Goal: Task Accomplishment & Management: Use online tool/utility

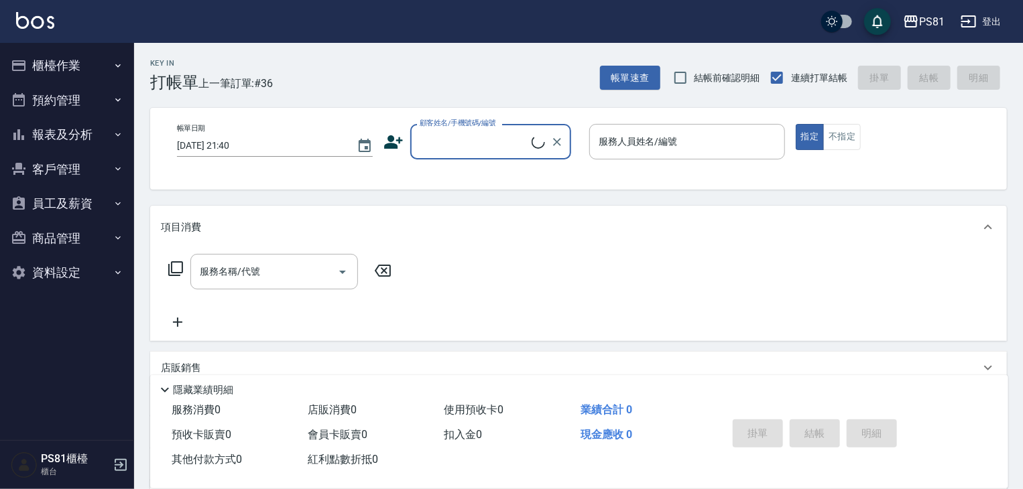
click at [110, 138] on button "報表及分析" at bounding box center [66, 134] width 123 height 35
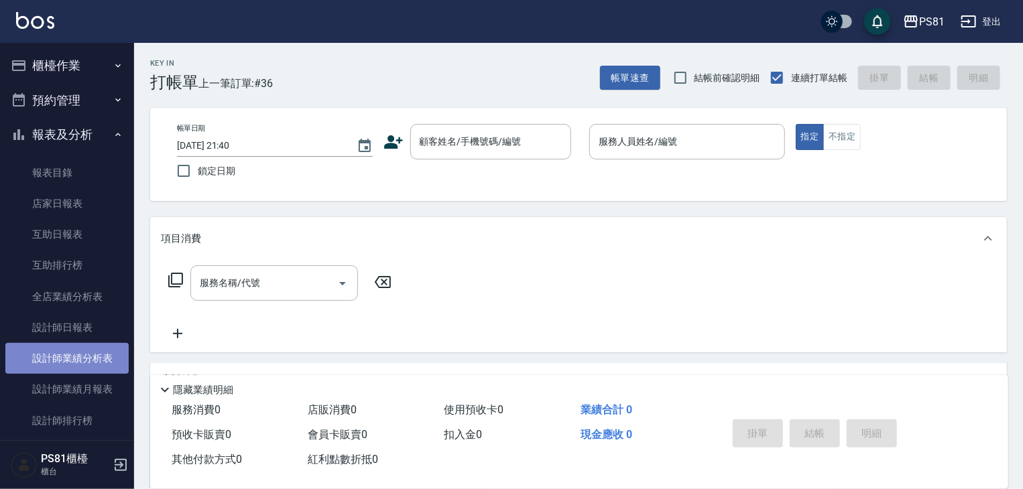
click at [108, 343] on link "設計師業績分析表" at bounding box center [66, 358] width 123 height 31
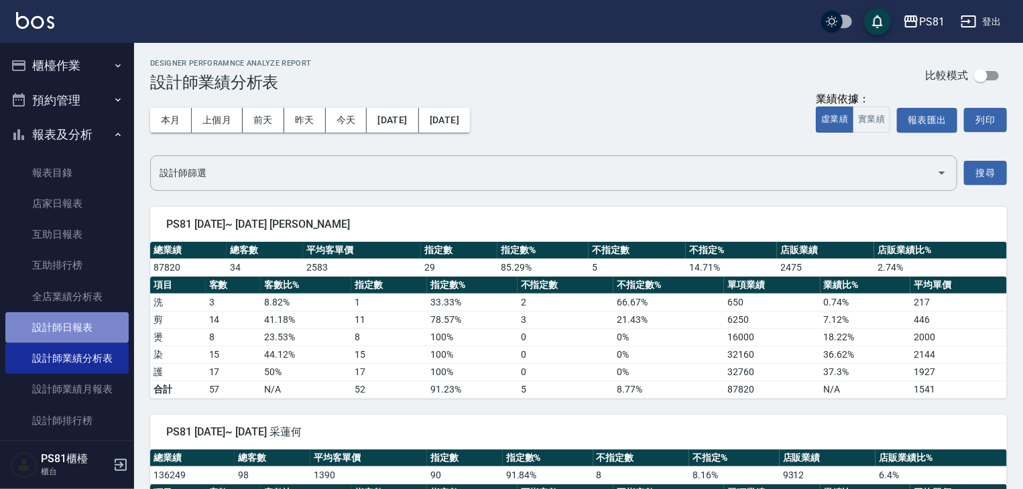
click at [109, 332] on link "設計師日報表" at bounding box center [66, 327] width 123 height 31
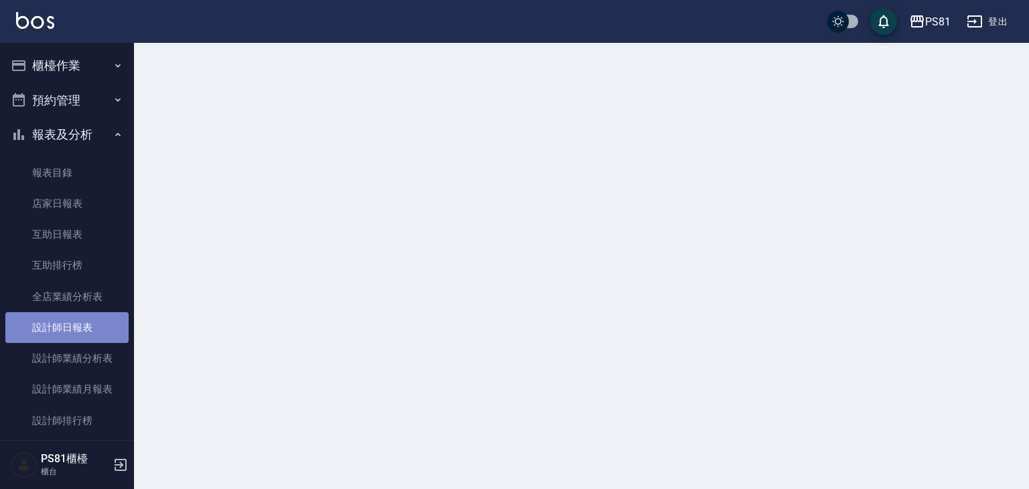
click at [109, 332] on link "設計師日報表" at bounding box center [66, 327] width 123 height 31
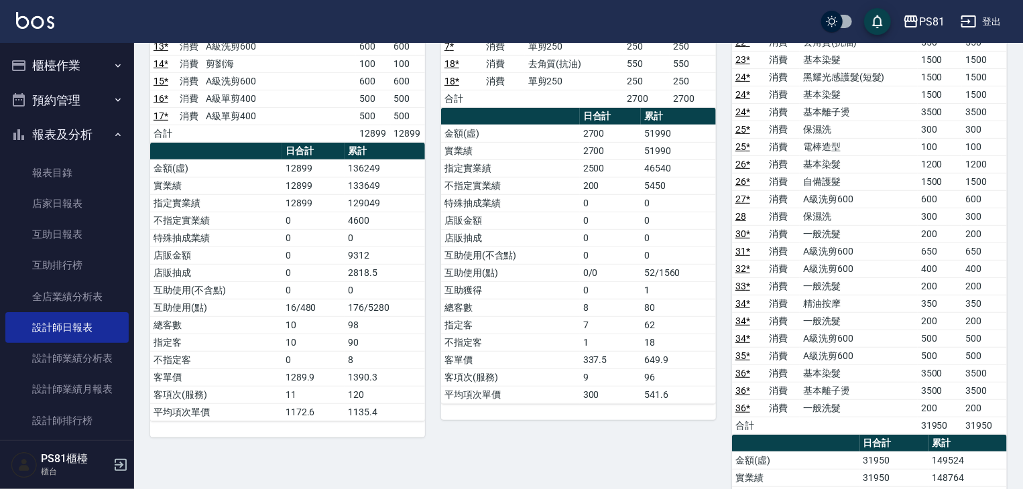
scroll to position [261, 0]
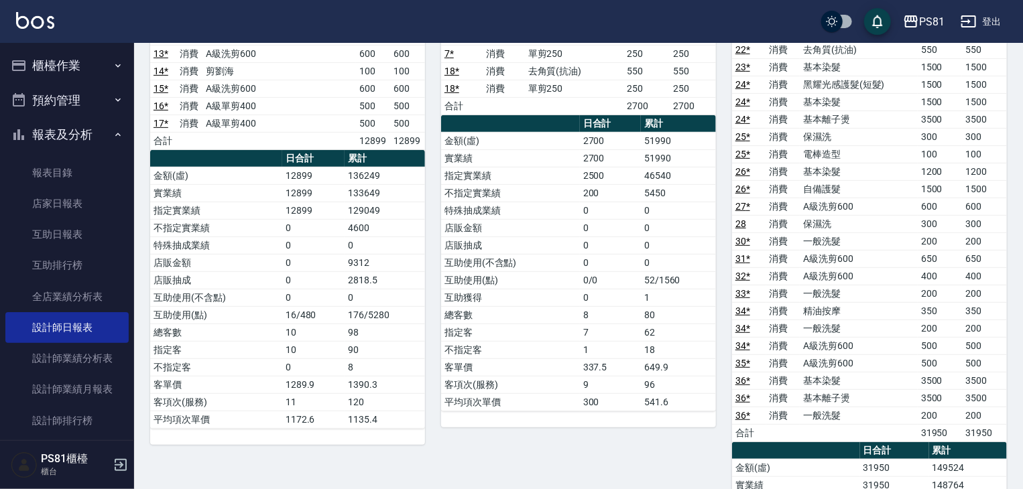
click at [92, 62] on button "櫃檯作業" at bounding box center [66, 65] width 123 height 35
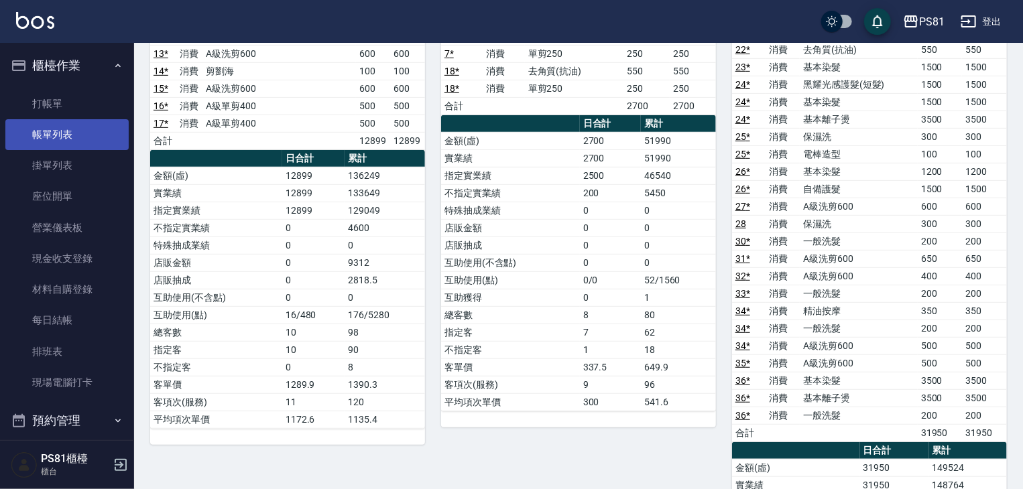
click at [90, 129] on link "帳單列表" at bounding box center [66, 134] width 123 height 31
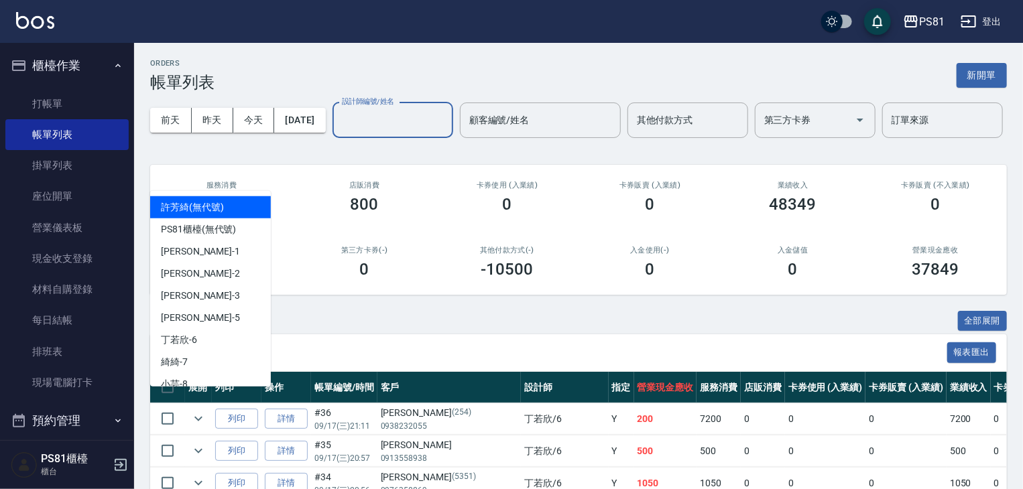
click at [338, 132] on input "設計師編號/姓名" at bounding box center [392, 120] width 109 height 23
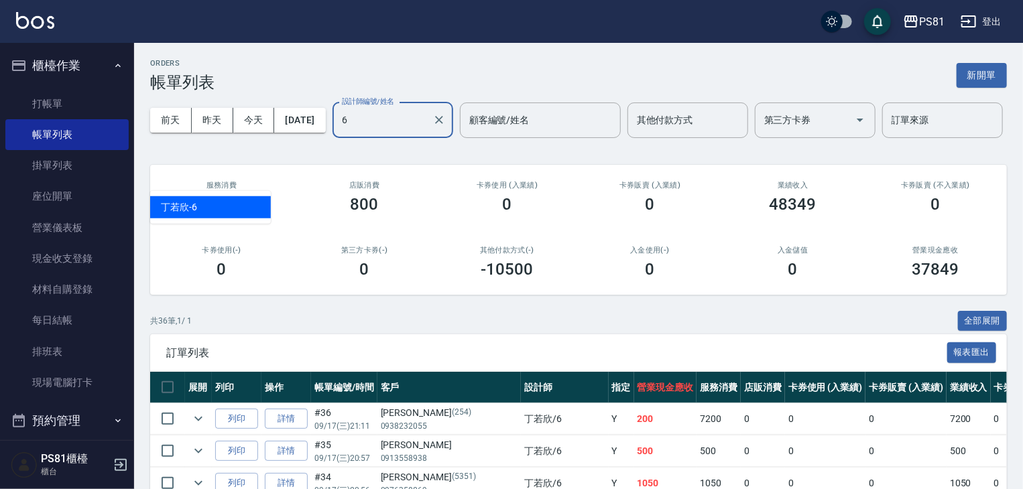
type input "[PERSON_NAME]-6"
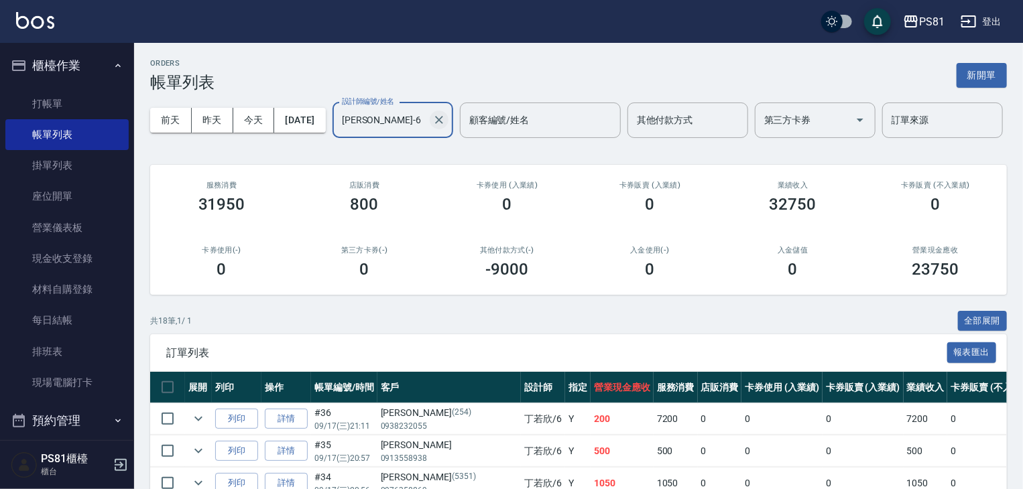
click at [432, 127] on icon "Clear" at bounding box center [438, 119] width 13 height 13
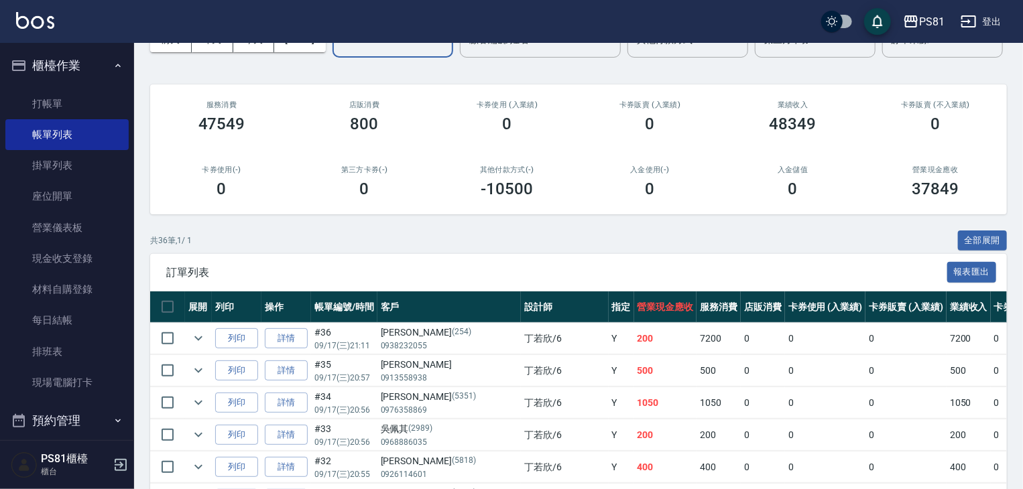
scroll to position [134, 0]
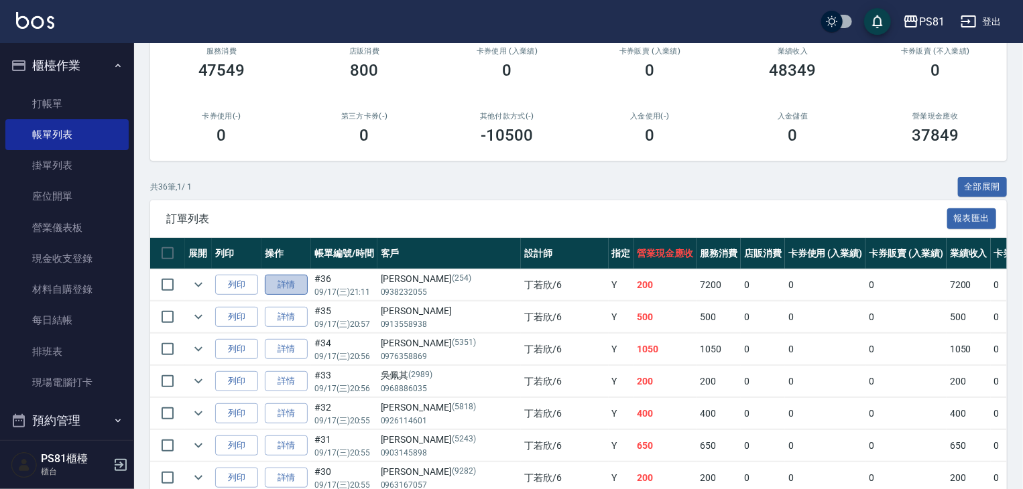
click at [277, 296] on link "詳情" at bounding box center [286, 285] width 43 height 21
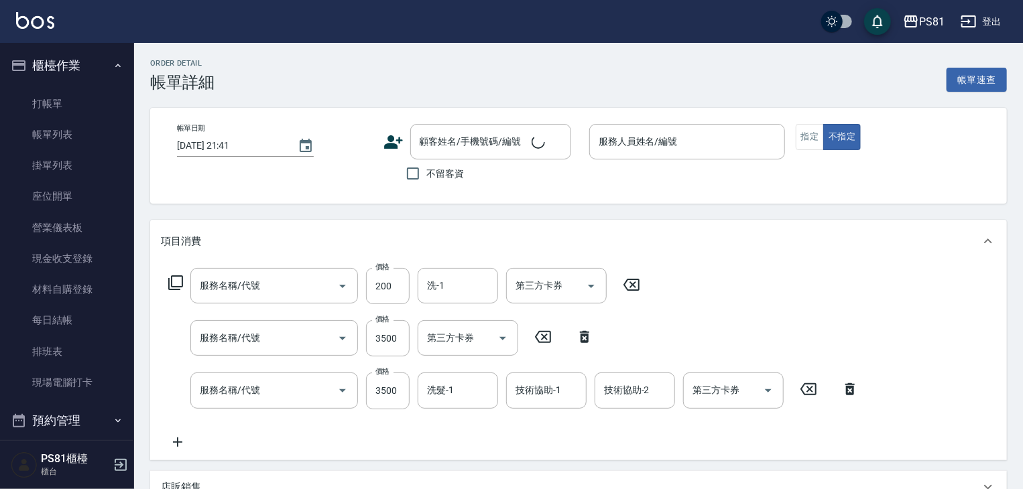
type input "[DATE] 21:11"
type input "[PERSON_NAME]-6"
type input "一般洗髮(101)"
type input "基本離子燙(305)"
type input "基本染髮(401)"
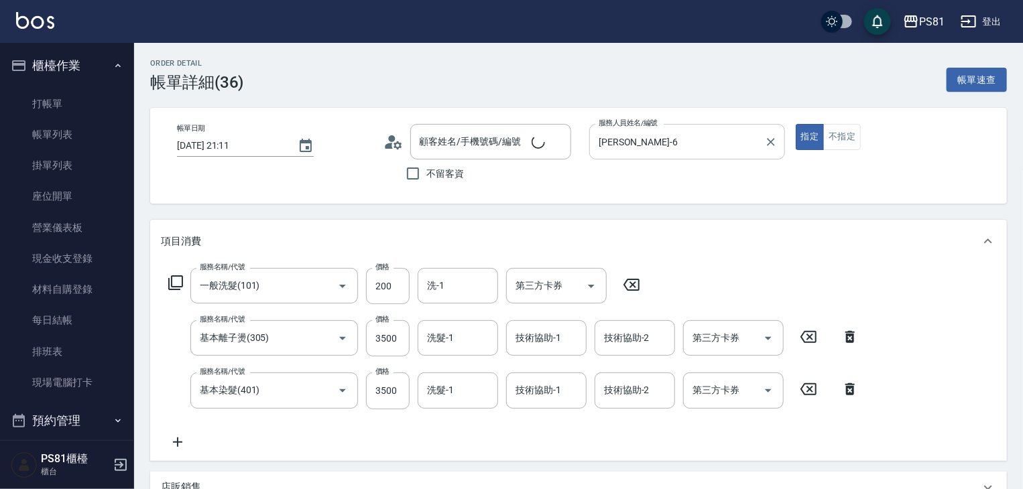
type input "[PERSON_NAME]/0938232055/254"
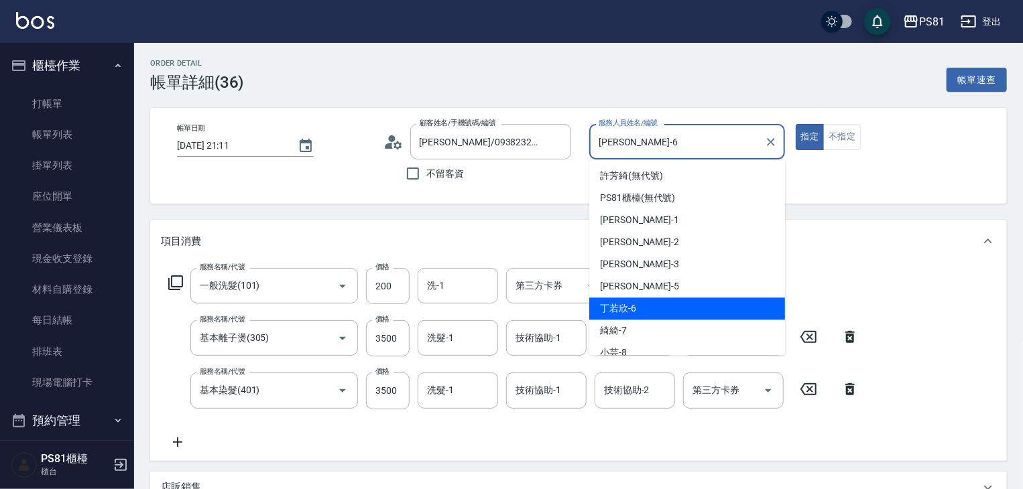
click at [670, 151] on input "[PERSON_NAME]-6" at bounding box center [677, 141] width 164 height 23
drag, startPoint x: 670, startPoint y: 151, endPoint x: 662, endPoint y: 147, distance: 8.7
click at [666, 149] on input "[PERSON_NAME]-6" at bounding box center [677, 141] width 164 height 23
type input "6"
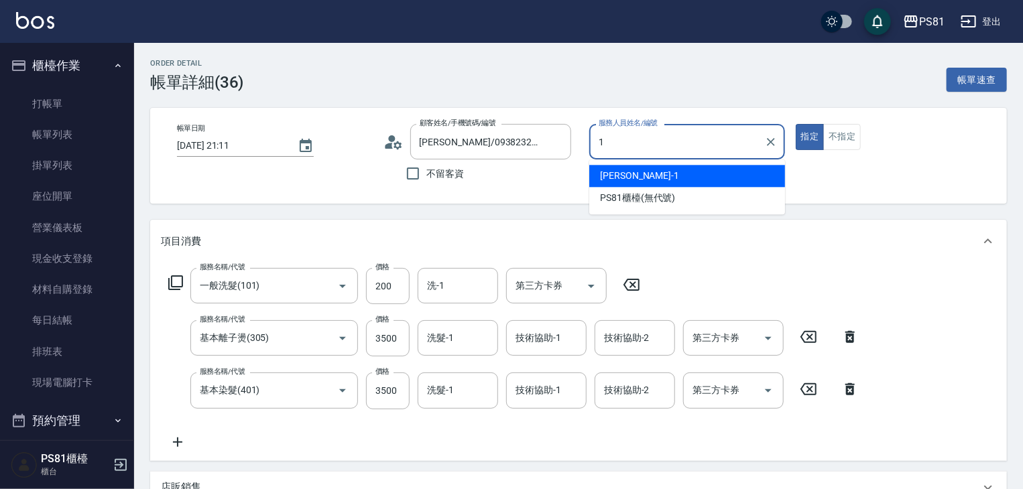
type input "[PERSON_NAME]-1"
type button "true"
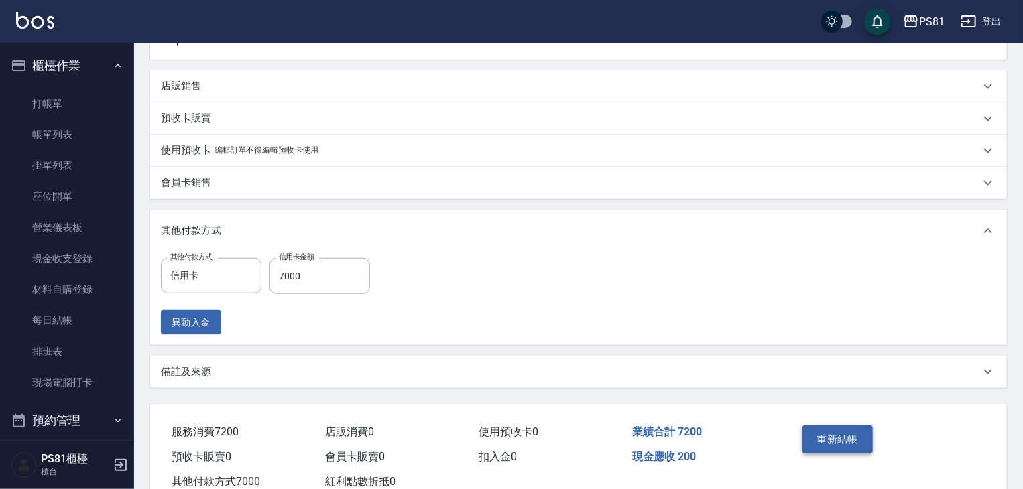
scroll to position [444, 0]
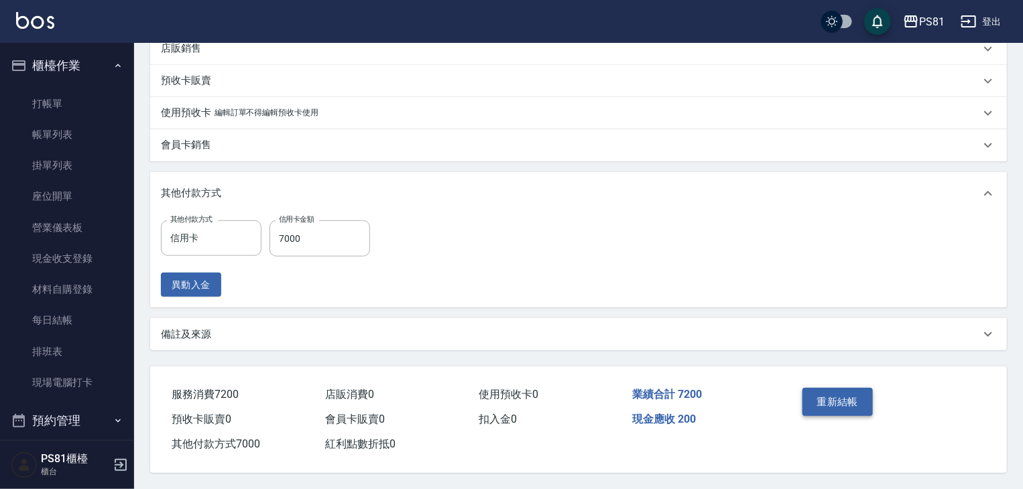
drag, startPoint x: 798, startPoint y: 387, endPoint x: 837, endPoint y: 393, distance: 39.3
click at [831, 391] on div "重新結帳" at bounding box center [841, 412] width 89 height 58
click at [838, 393] on button "重新結帳" at bounding box center [837, 402] width 71 height 28
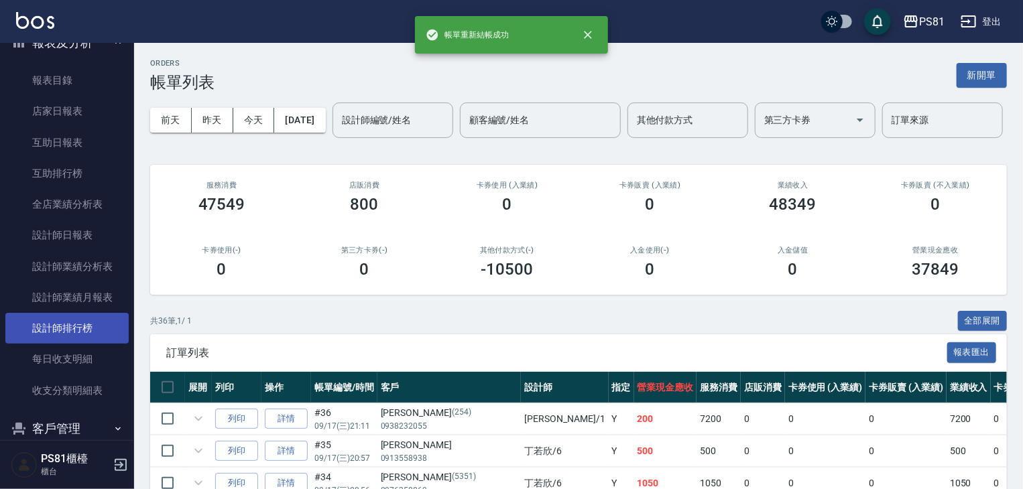
scroll to position [536, 0]
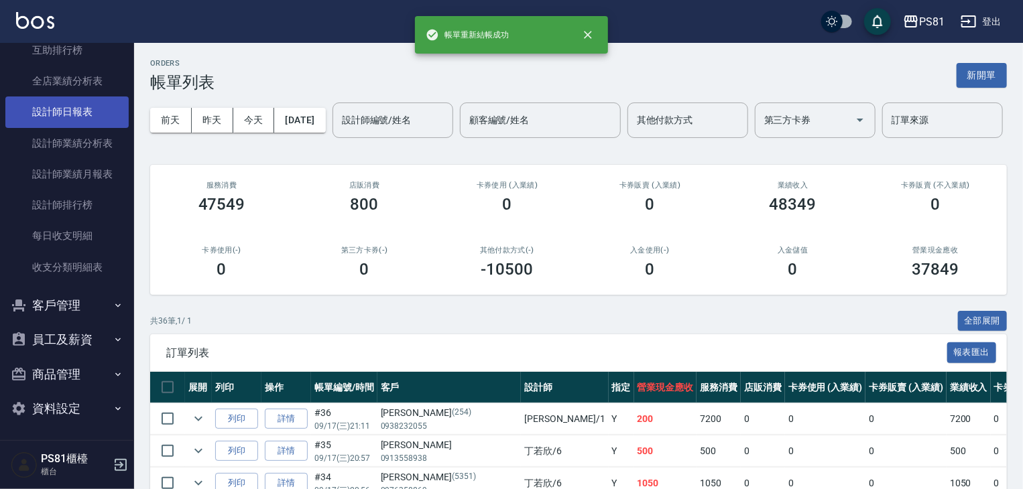
click at [101, 112] on link "設計師日報表" at bounding box center [66, 112] width 123 height 31
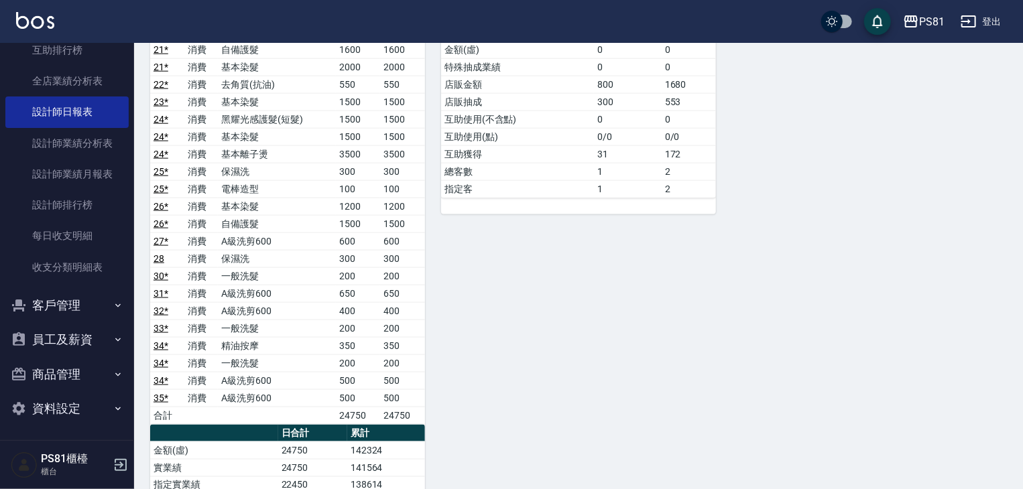
scroll to position [1022, 0]
